Goal: Task Accomplishment & Management: Manage account settings

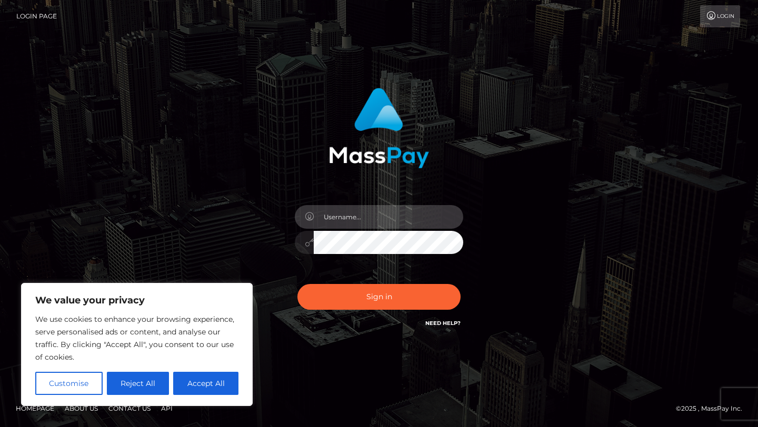
click at [340, 207] on input "text" at bounding box center [388, 217] width 149 height 24
type input "[EMAIL_ADDRESS][DOMAIN_NAME]"
click at [395, 263] on div "[EMAIL_ADDRESS][DOMAIN_NAME]" at bounding box center [379, 237] width 184 height 80
click at [297, 284] on button "Sign in" at bounding box center [378, 297] width 163 height 26
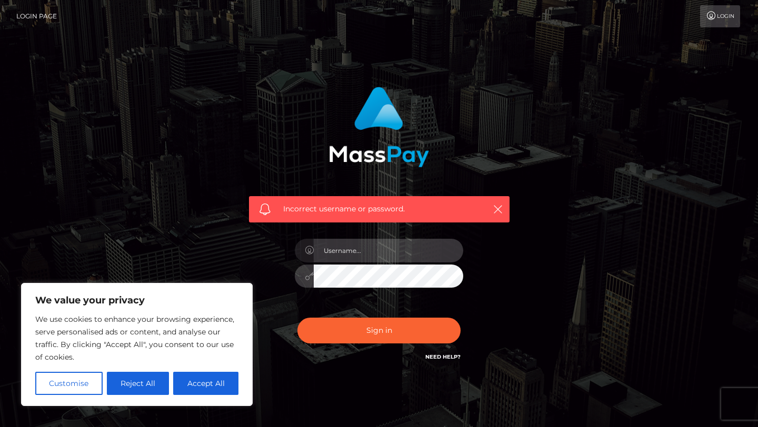
click at [378, 260] on input "text" at bounding box center [388, 251] width 149 height 24
type input "[EMAIL_ADDRESS][DOMAIN_NAME]"
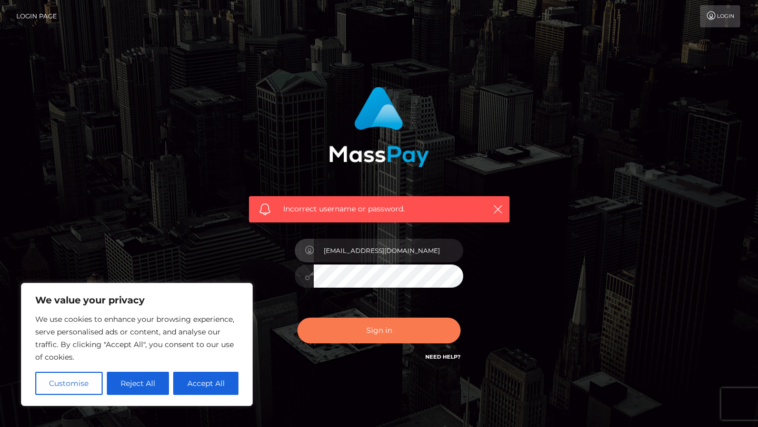
click at [381, 328] on button "Sign in" at bounding box center [378, 331] width 163 height 26
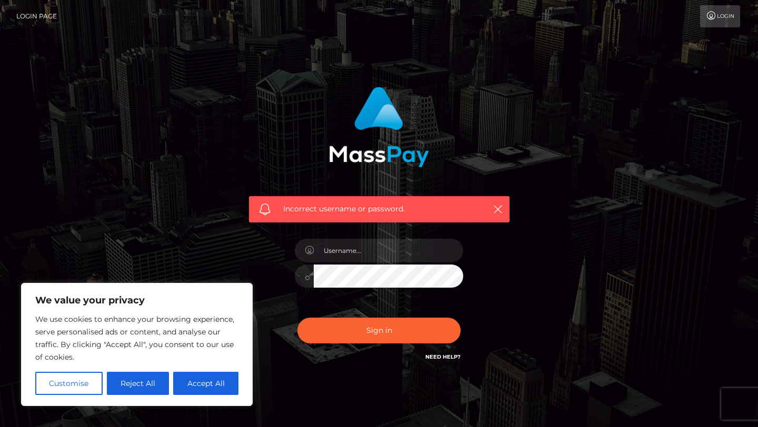
click at [367, 288] on div at bounding box center [379, 271] width 184 height 80
click at [401, 257] on input "text" at bounding box center [388, 251] width 149 height 24
